Goal: Find specific page/section: Find specific page/section

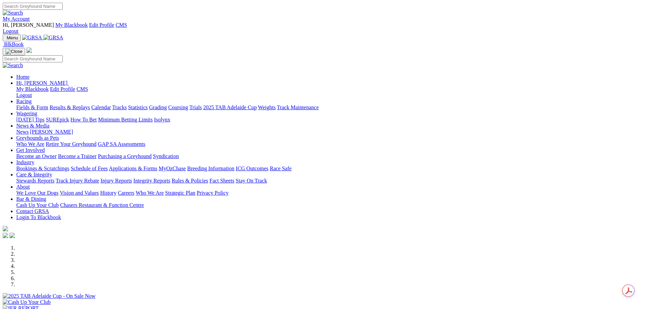
click at [48, 104] on link "Fields & Form" at bounding box center [32, 107] width 32 height 6
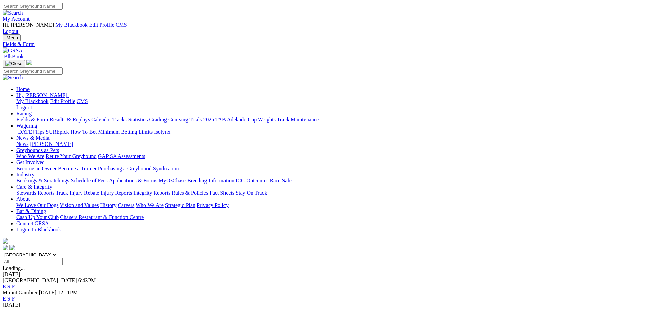
click at [15, 283] on link "F" at bounding box center [13, 286] width 3 height 6
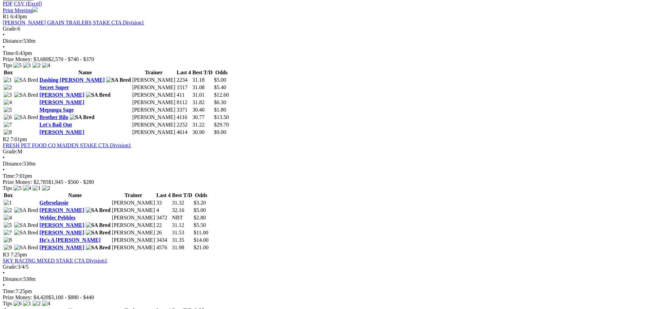
scroll to position [373, 0]
